Goal: Transaction & Acquisition: Purchase product/service

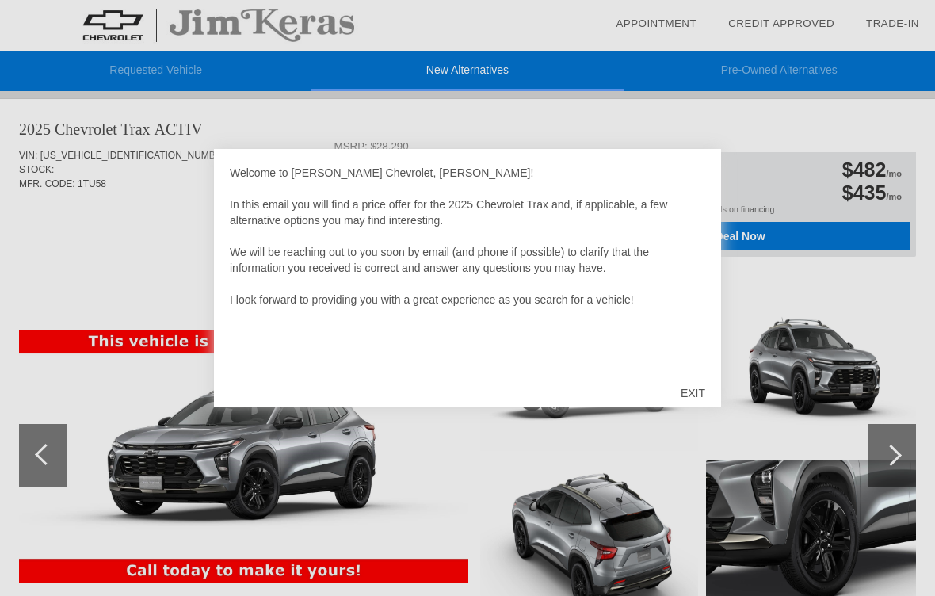
click at [709, 398] on div "EXIT" at bounding box center [693, 393] width 56 height 48
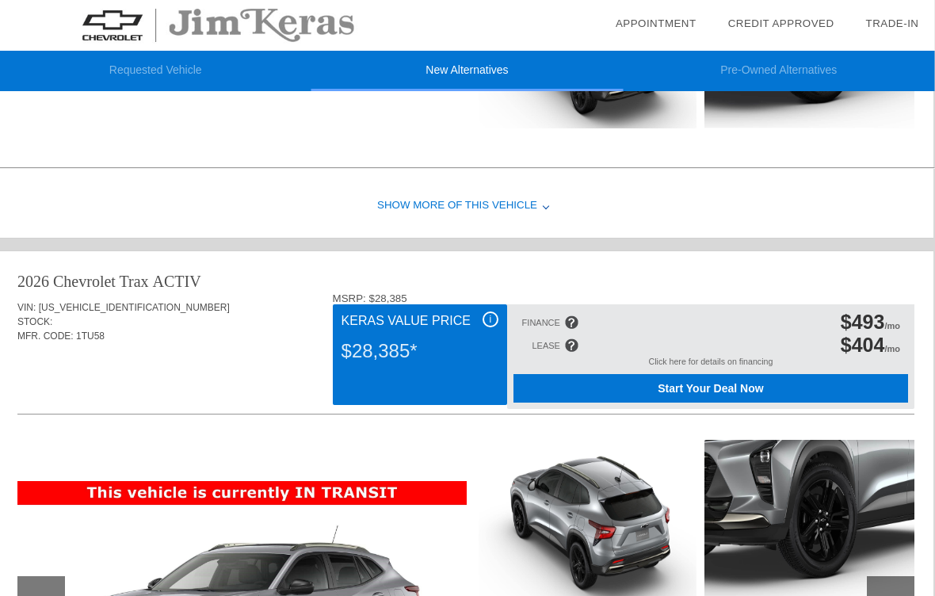
scroll to position [1147, 2]
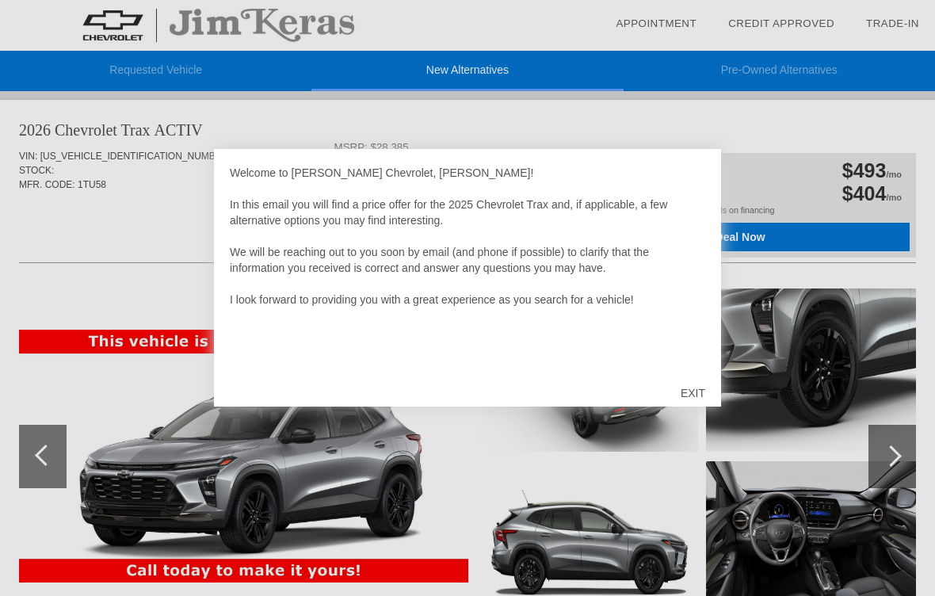
click at [690, 400] on div "EXIT" at bounding box center [693, 393] width 56 height 48
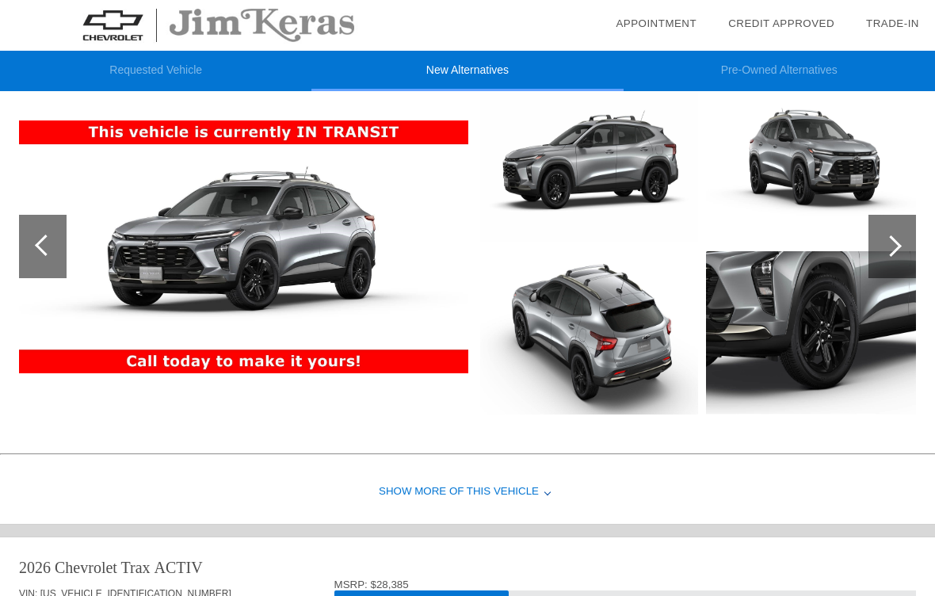
scroll to position [857, 0]
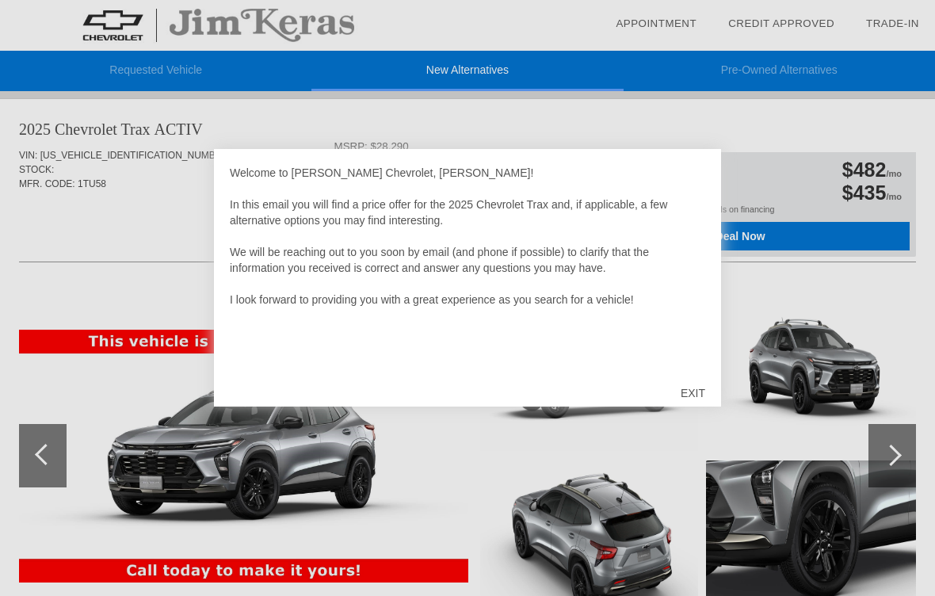
click at [701, 398] on div "EXIT" at bounding box center [693, 393] width 56 height 48
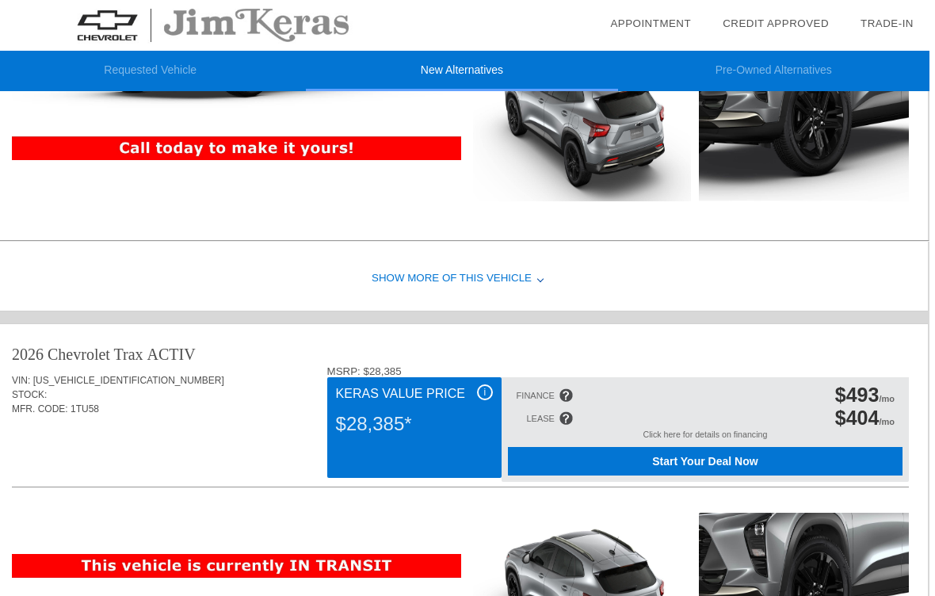
scroll to position [1058, 2]
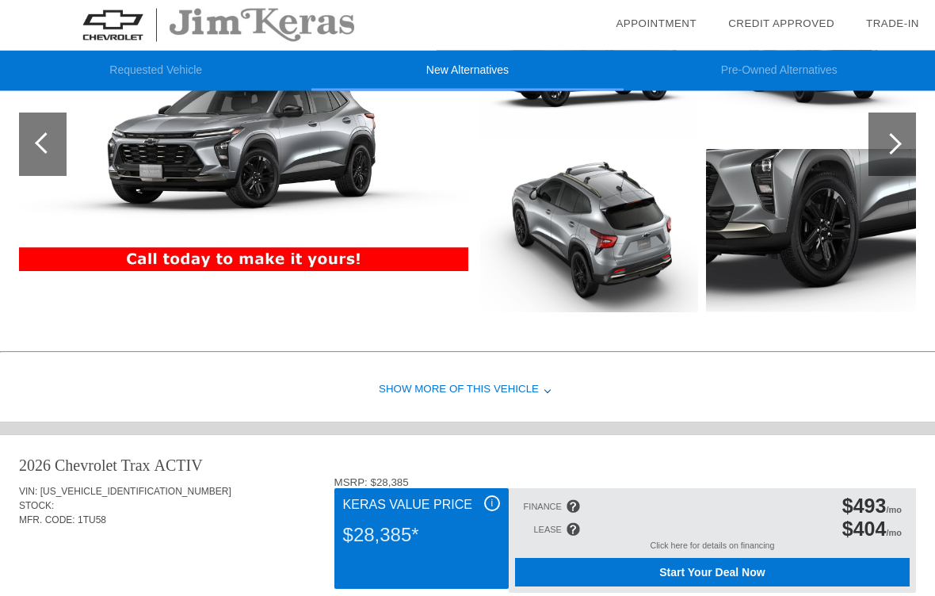
click at [544, 387] on div "Show More of this Vehicle" at bounding box center [467, 390] width 935 height 63
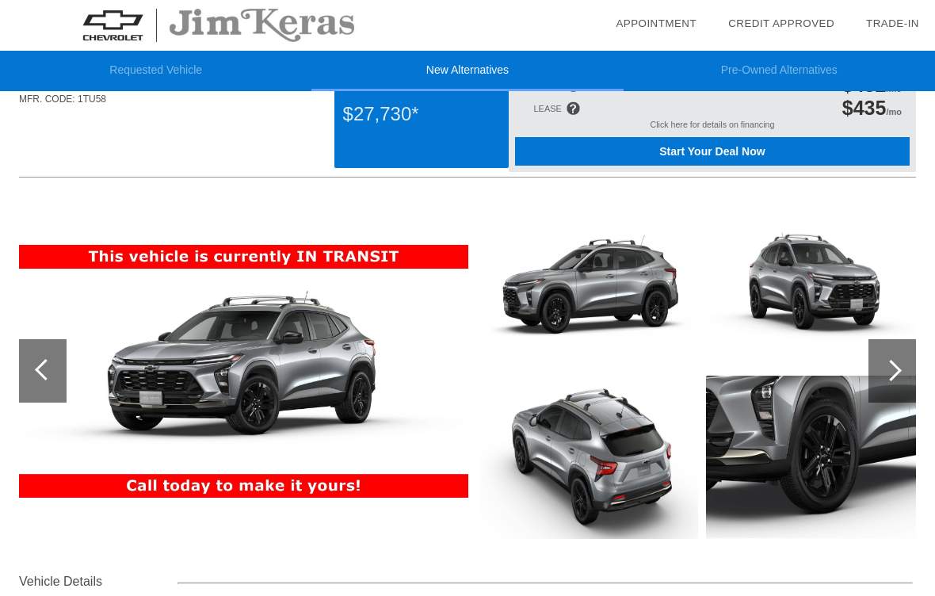
scroll to position [736, 0]
